Goal: Transaction & Acquisition: Purchase product/service

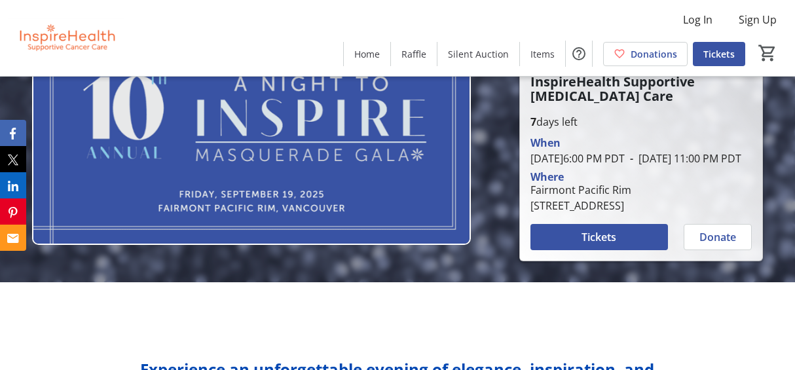
scroll to position [79, 0]
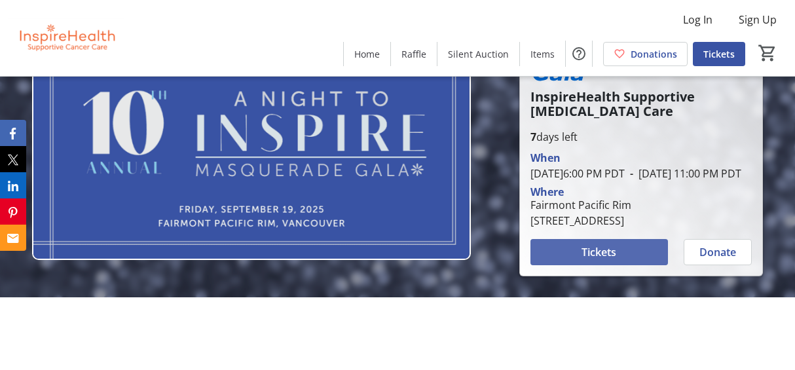
click at [603, 260] on span "Tickets" at bounding box center [598, 252] width 35 height 16
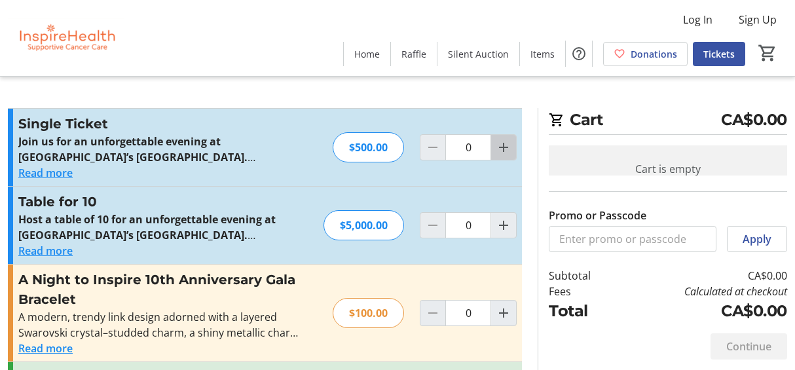
click at [505, 146] on mat-icon "Increment by one" at bounding box center [503, 147] width 16 height 16
type input "2"
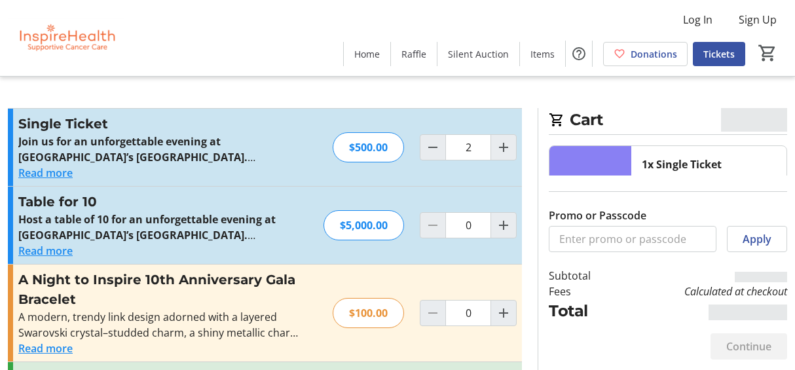
type input "2"
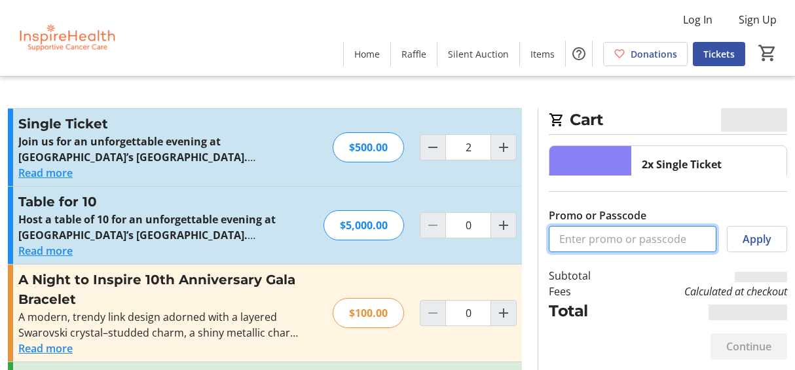
click at [615, 240] on input "Promo or Passcode" at bounding box center [633, 239] width 168 height 26
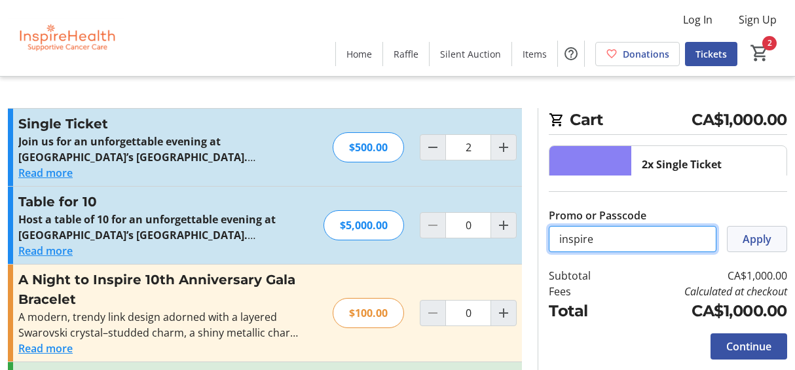
type input "inspire"
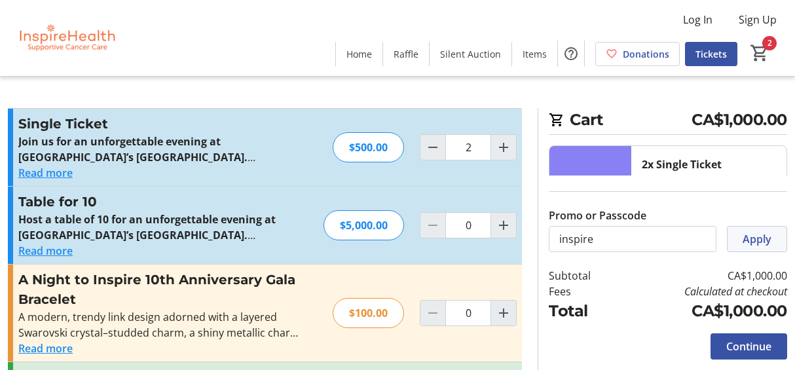
click at [759, 231] on span "Apply" at bounding box center [756, 239] width 29 height 16
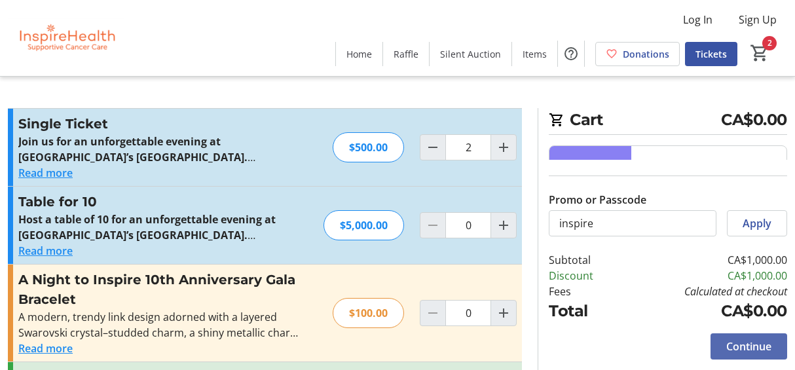
click at [770, 350] on span "Continue" at bounding box center [748, 346] width 45 height 16
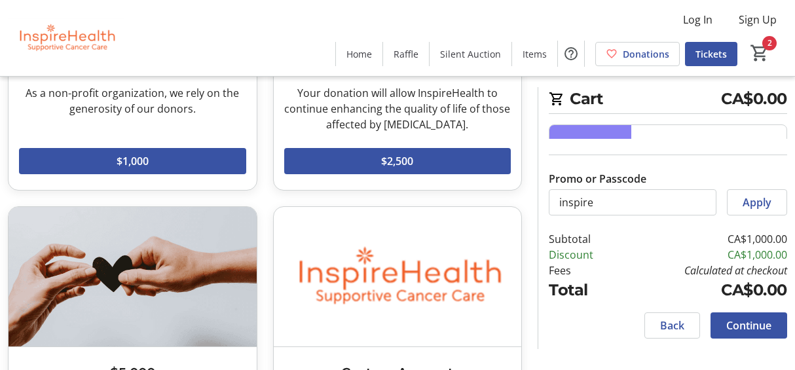
scroll to position [685, 0]
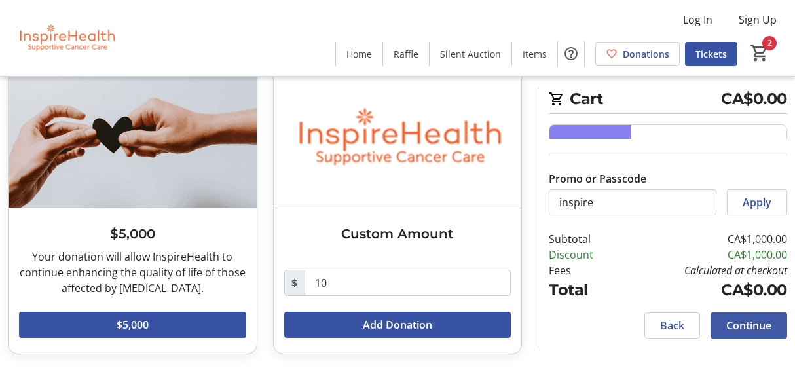
click at [763, 328] on span "Continue" at bounding box center [748, 325] width 45 height 16
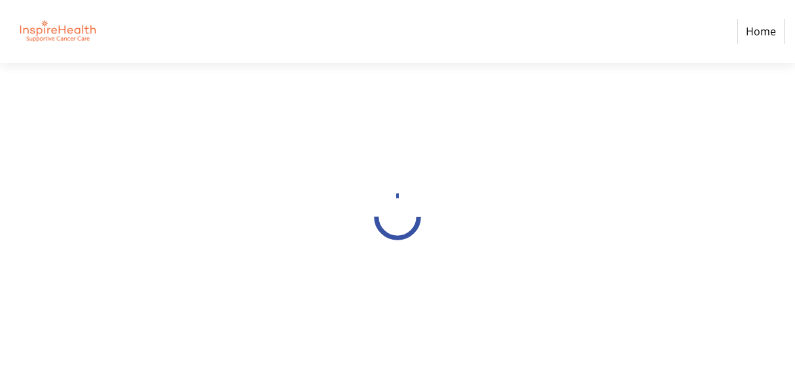
select select
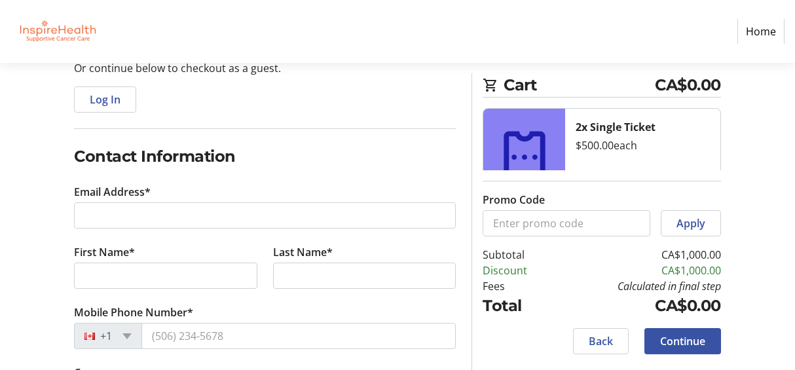
scroll to position [220, 0]
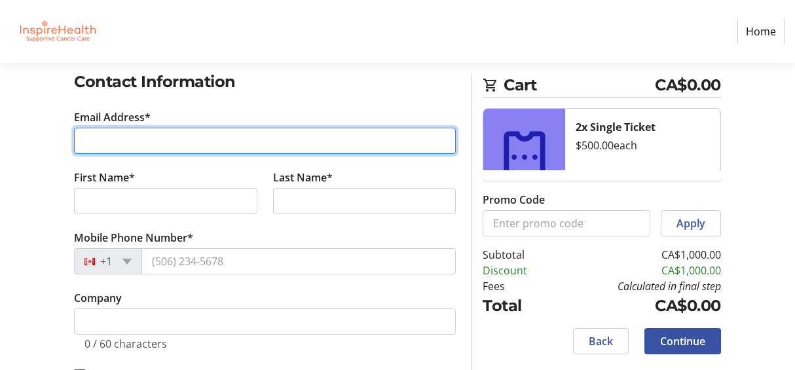
click at [206, 143] on input "Email Address*" at bounding box center [265, 141] width 382 height 26
type input "[EMAIL_ADDRESS][DOMAIN_NAME]"
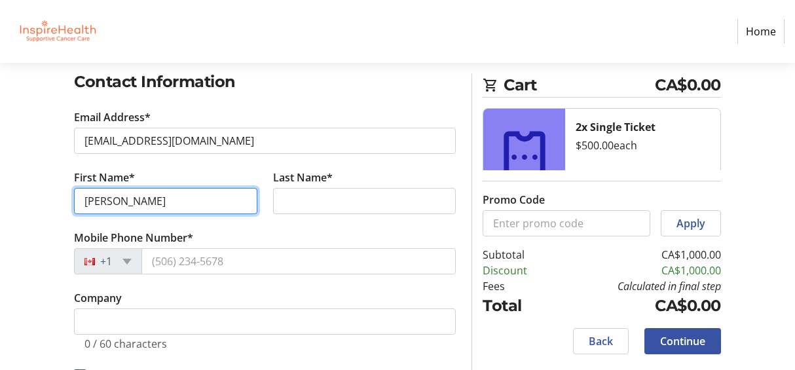
type input "[PERSON_NAME]"
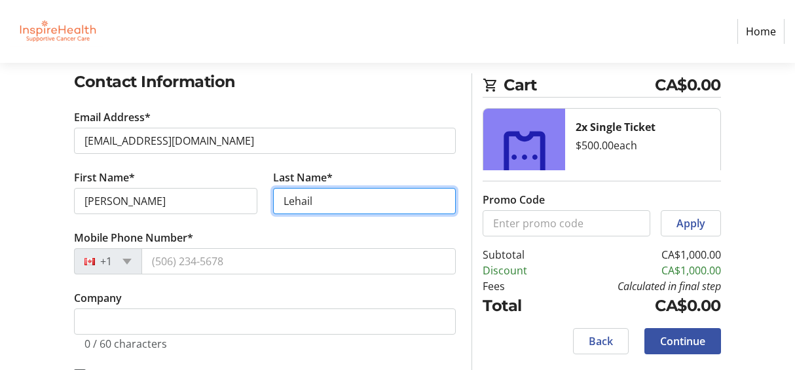
type input "Lehail"
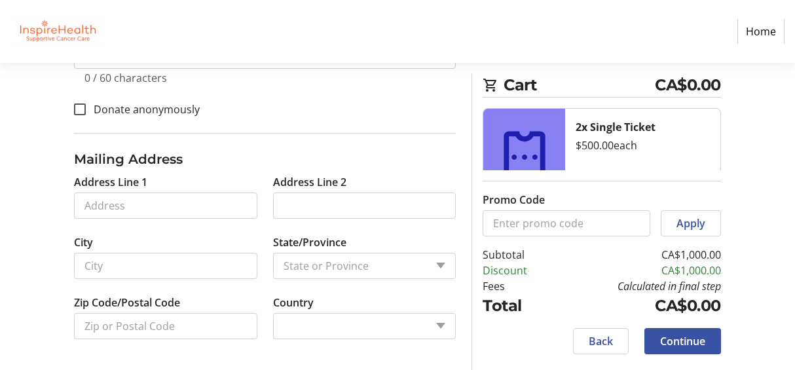
scroll to position [358, 0]
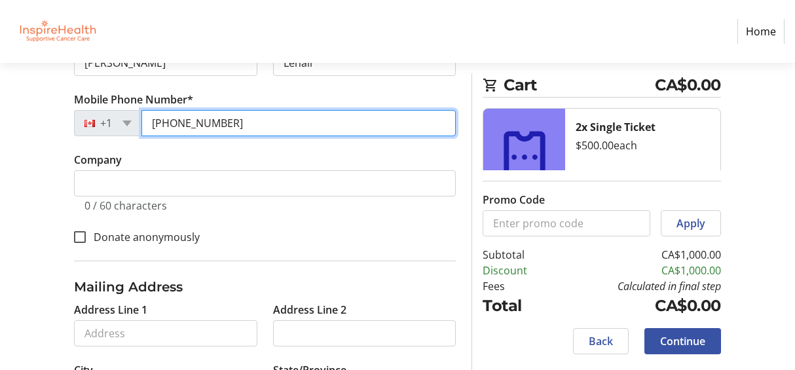
type input "[PHONE_NUMBER]"
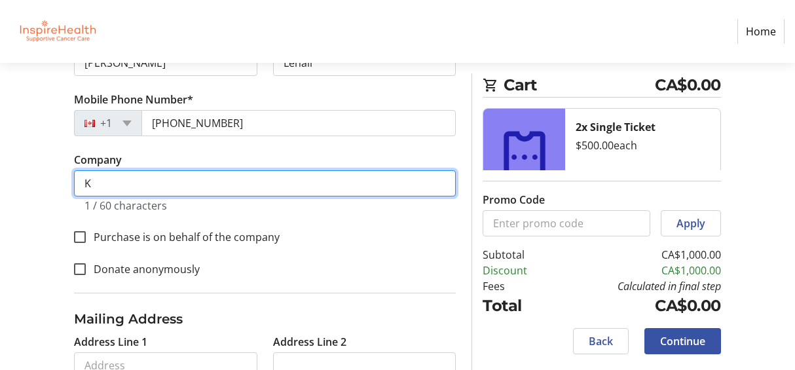
scroll to position [391, 0]
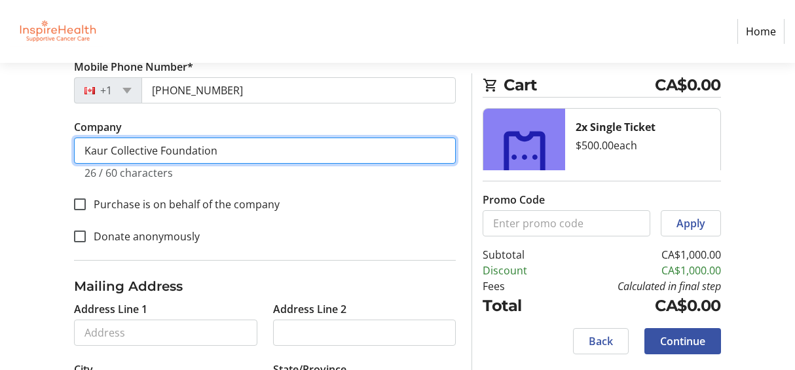
type input "Kaur Collective Foundation"
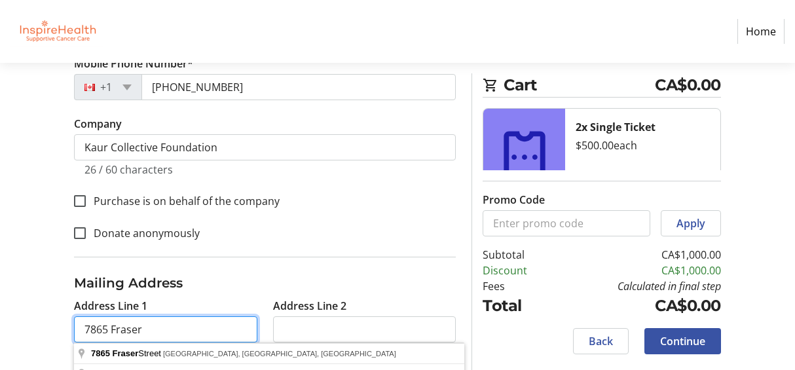
scroll to position [496, 0]
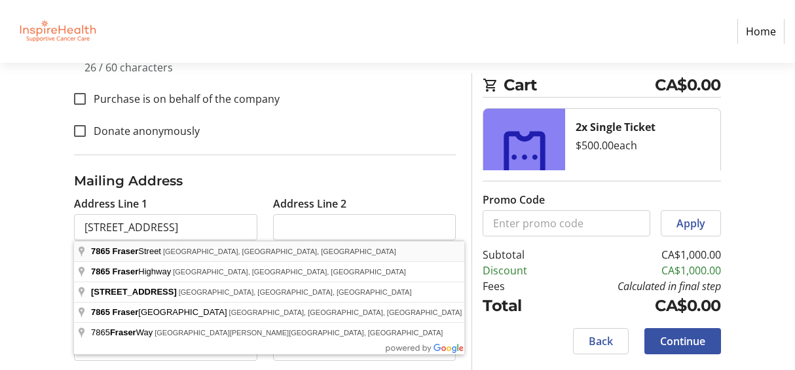
type input "[STREET_ADDRESS]"
type input "[GEOGRAPHIC_DATA]"
type input "V5X 3X2"
select select "CA"
select select "BC"
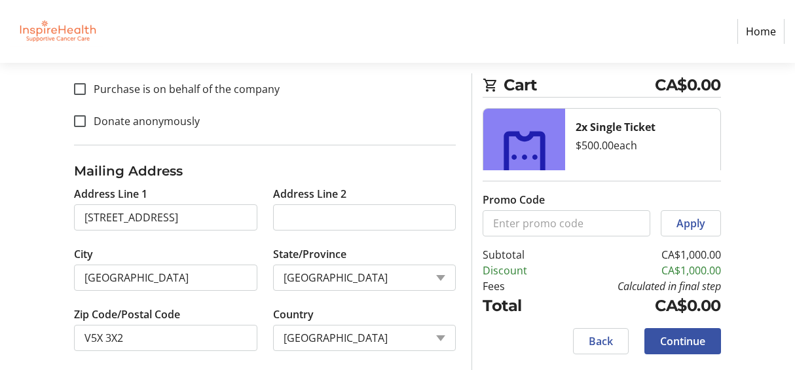
scroll to position [518, 0]
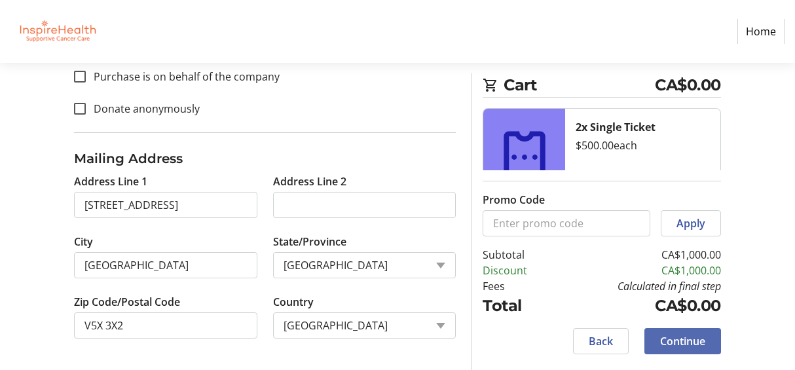
click at [698, 338] on span "Continue" at bounding box center [682, 341] width 45 height 16
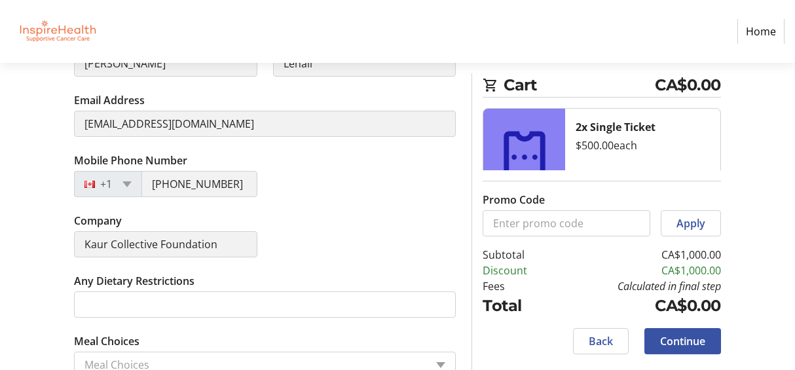
scroll to position [449, 0]
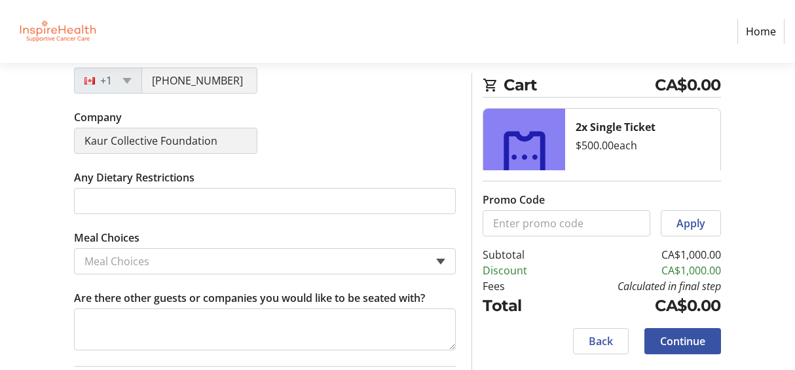
click at [442, 259] on span at bounding box center [440, 262] width 9 height 6
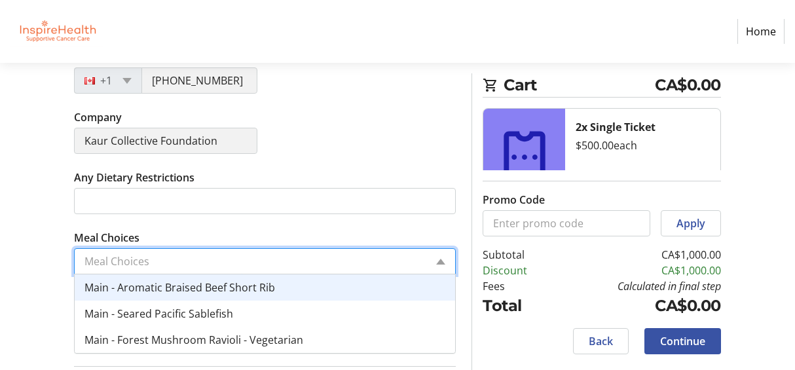
click at [267, 292] on span "Main - Aromatic Braised Beef Short Rib" at bounding box center [179, 287] width 190 height 14
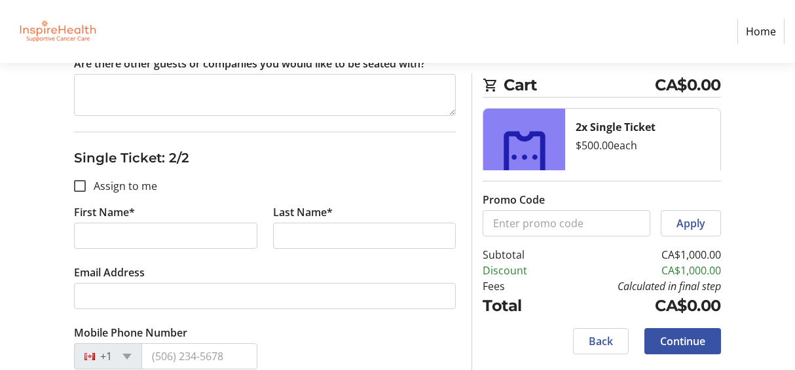
scroll to position [687, 0]
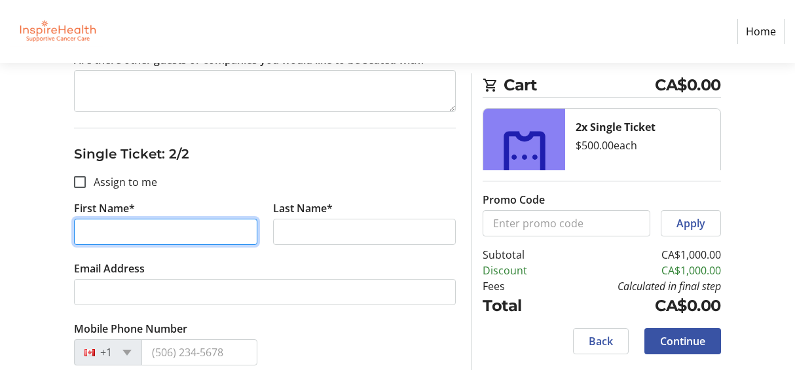
click at [149, 230] on input "First Name*" at bounding box center [165, 232] width 183 height 26
type input "Riaz"
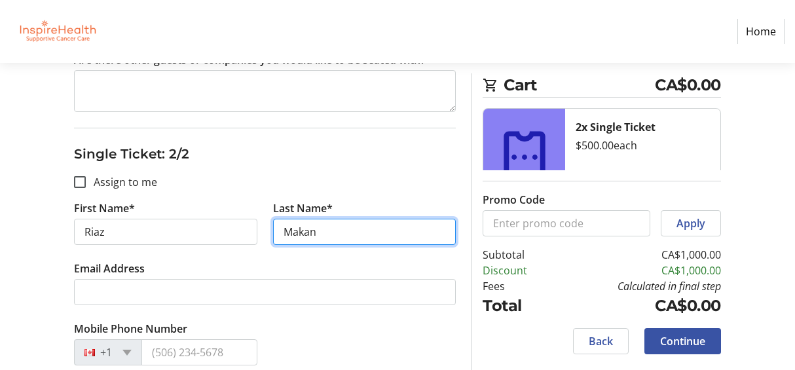
type input "Makan"
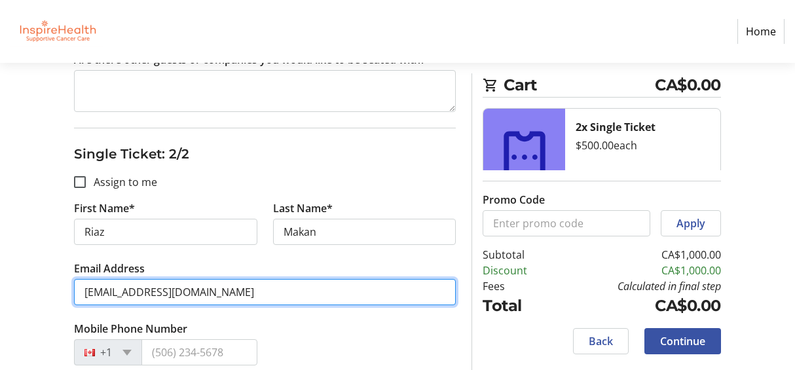
type input "[EMAIL_ADDRESS][DOMAIN_NAME]"
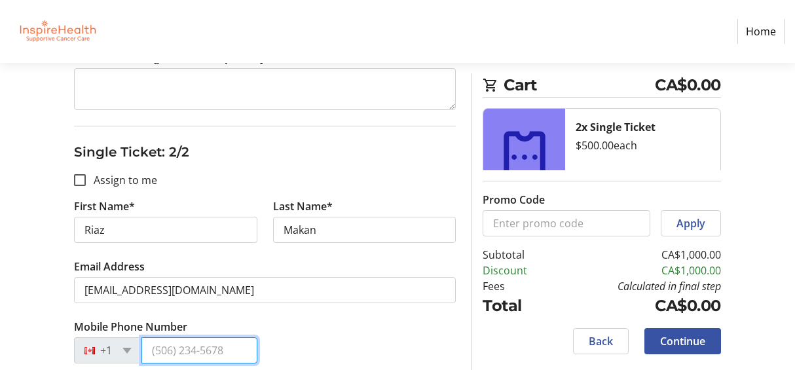
scroll to position [690, 0]
paste input "(644) 786-1"
click at [153, 350] on input "(644) 786-1" at bounding box center [199, 349] width 116 height 26
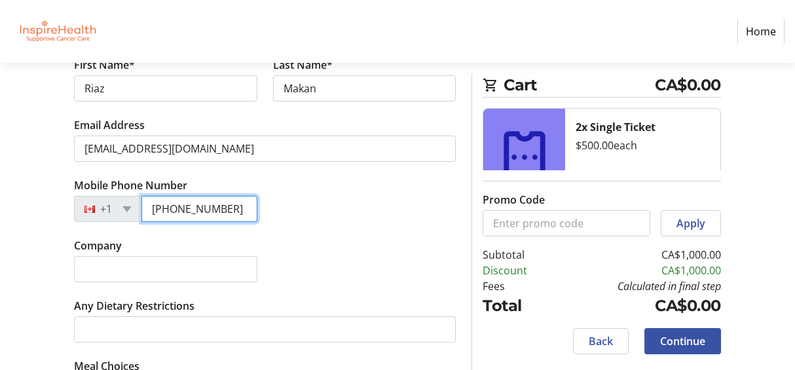
scroll to position [939, 0]
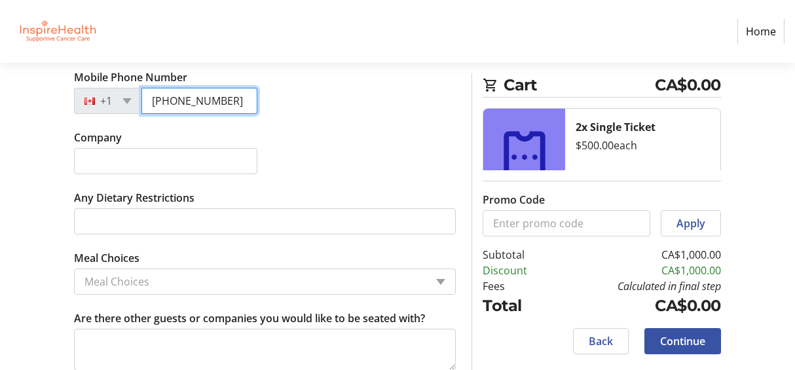
type input "[PHONE_NUMBER]"
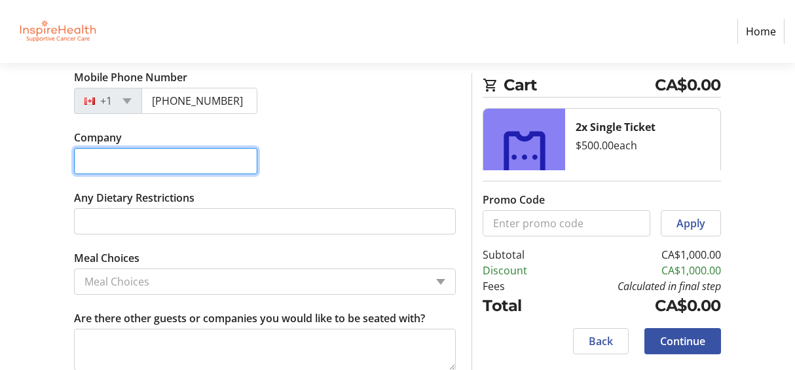
click at [168, 163] on input "Company" at bounding box center [165, 161] width 183 height 26
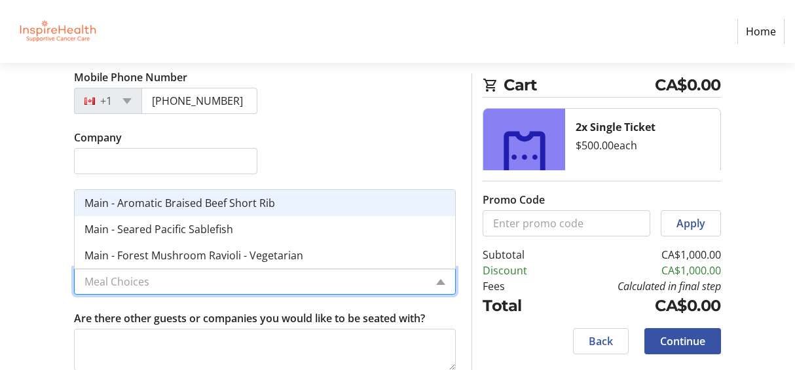
click at [236, 278] on input "Meal Choices" at bounding box center [254, 282] width 341 height 16
click at [252, 202] on span "Main - Aromatic Braised Beef Short Rib" at bounding box center [179, 203] width 190 height 14
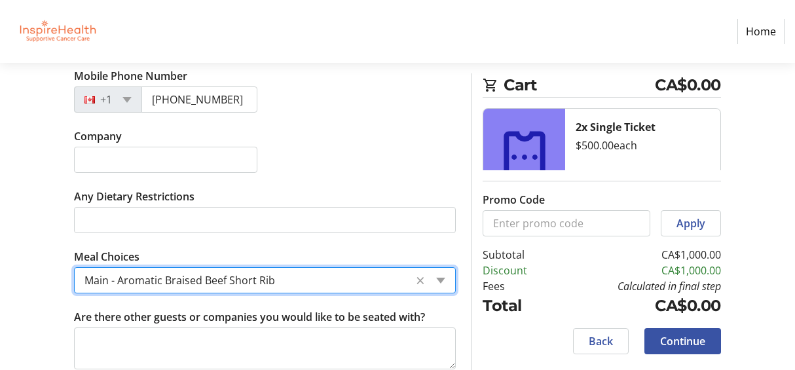
scroll to position [955, 0]
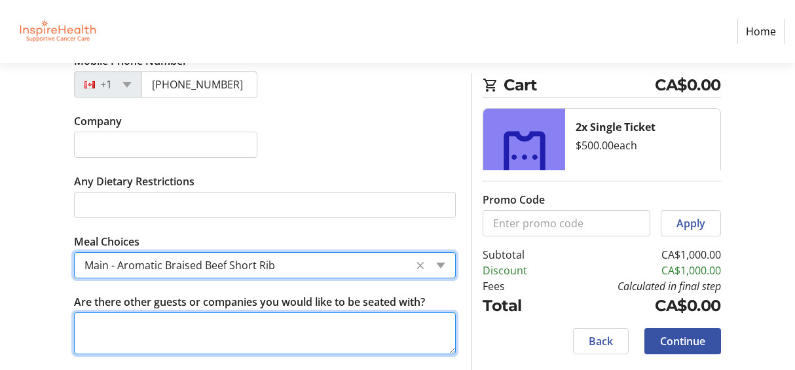
click at [362, 335] on textarea "Are there other guests or companies you would like to be seated with?" at bounding box center [265, 333] width 382 height 42
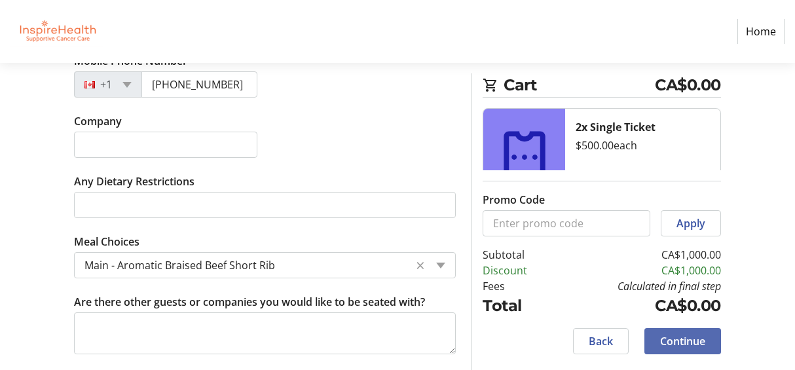
click at [689, 350] on span at bounding box center [682, 340] width 77 height 31
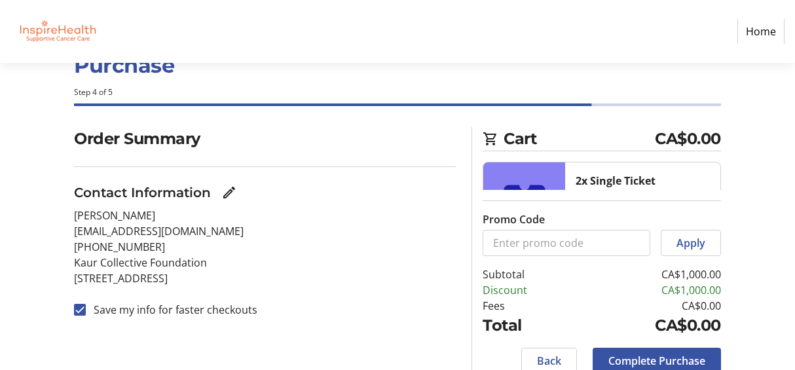
scroll to position [98, 0]
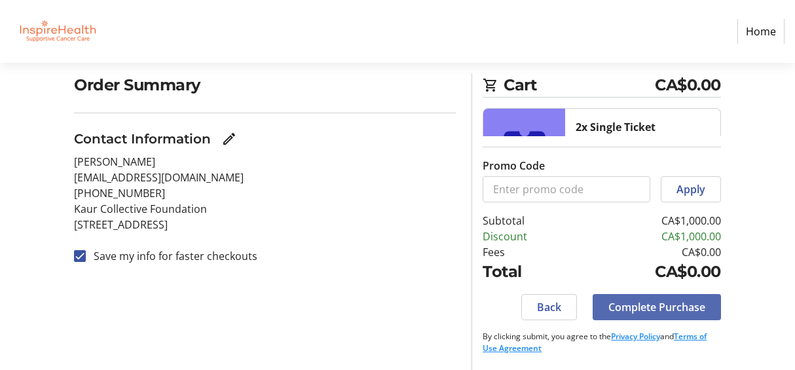
click at [660, 312] on span "Complete Purchase" at bounding box center [656, 307] width 97 height 16
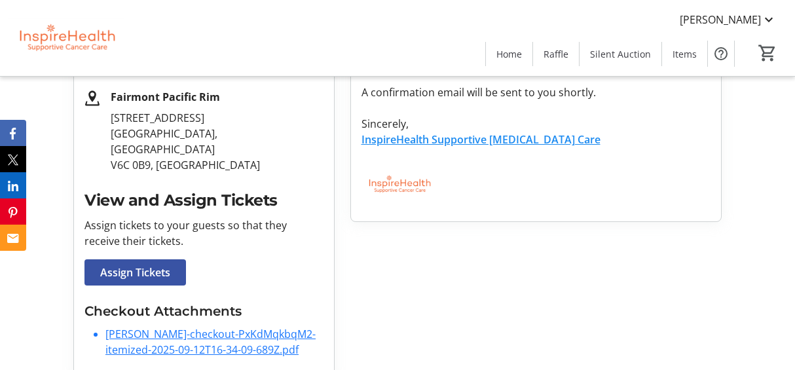
scroll to position [287, 0]
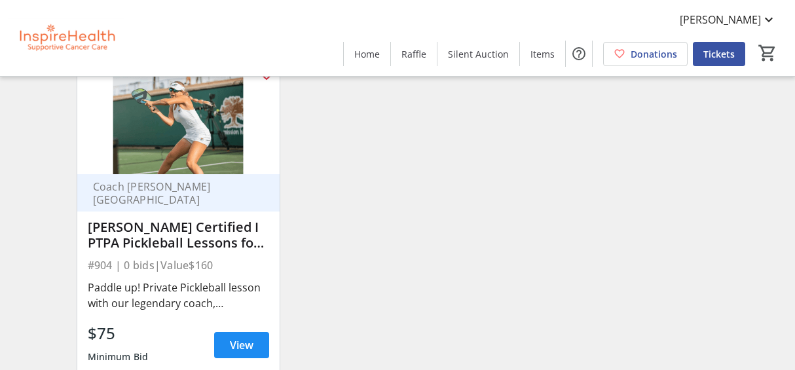
scroll to position [13453, 0]
